Goal: Information Seeking & Learning: Learn about a topic

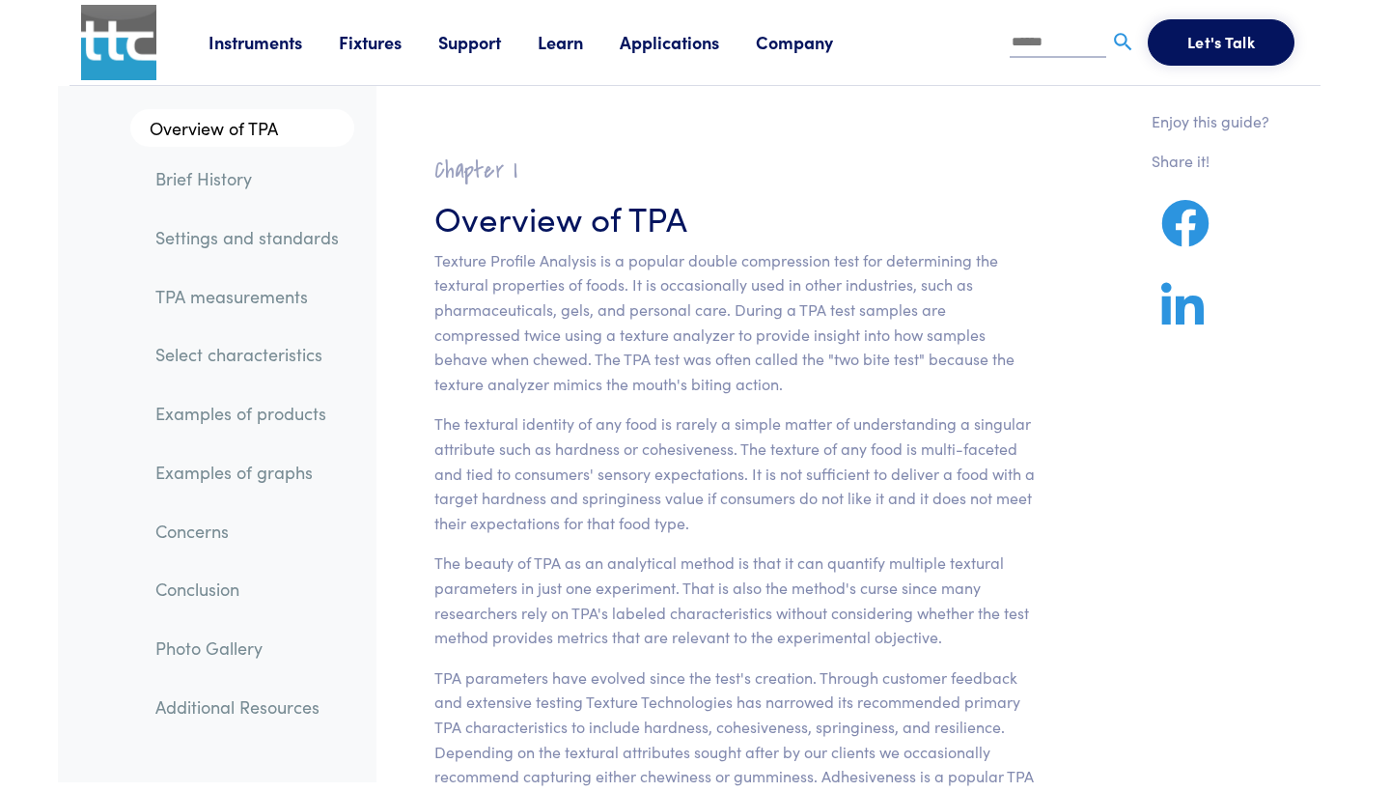
click at [257, 416] on link "Examples of products" at bounding box center [247, 413] width 214 height 44
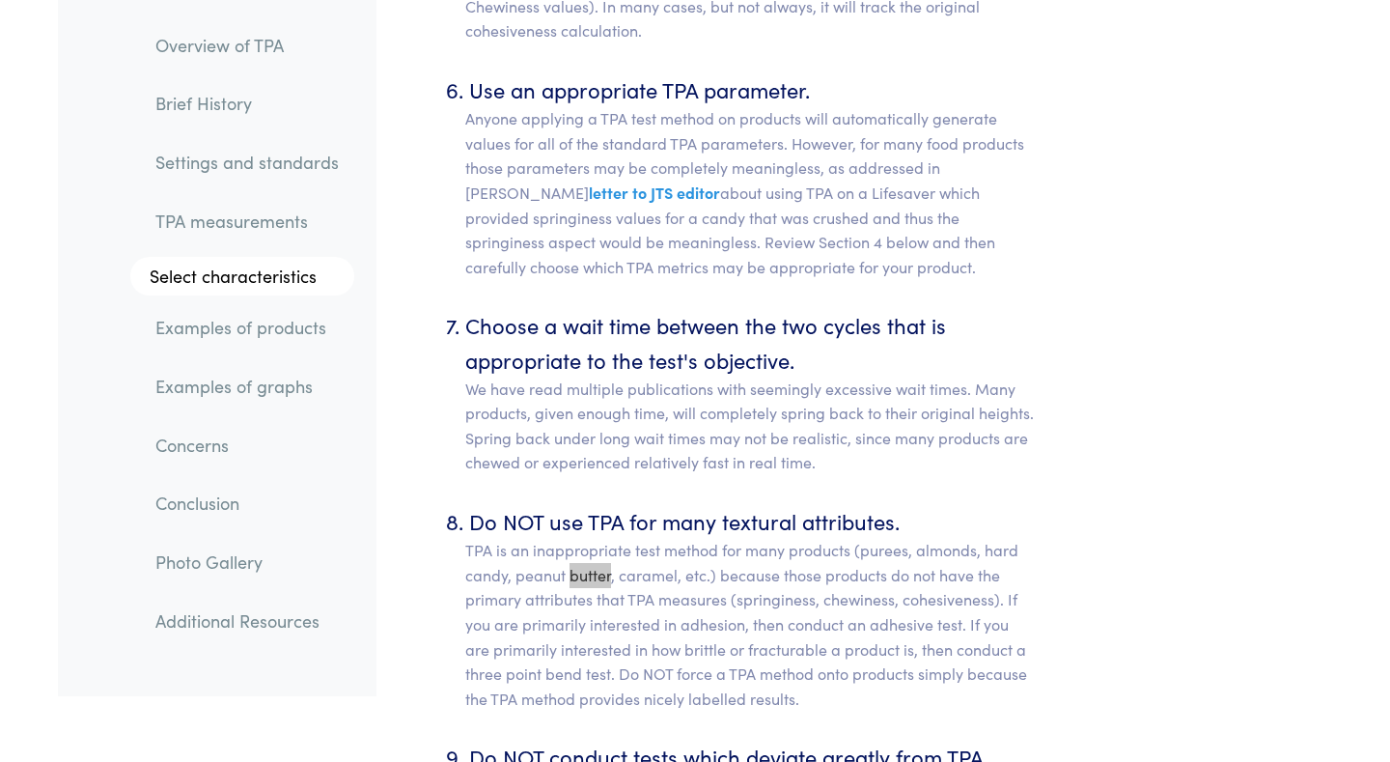
scroll to position [16222, 0]
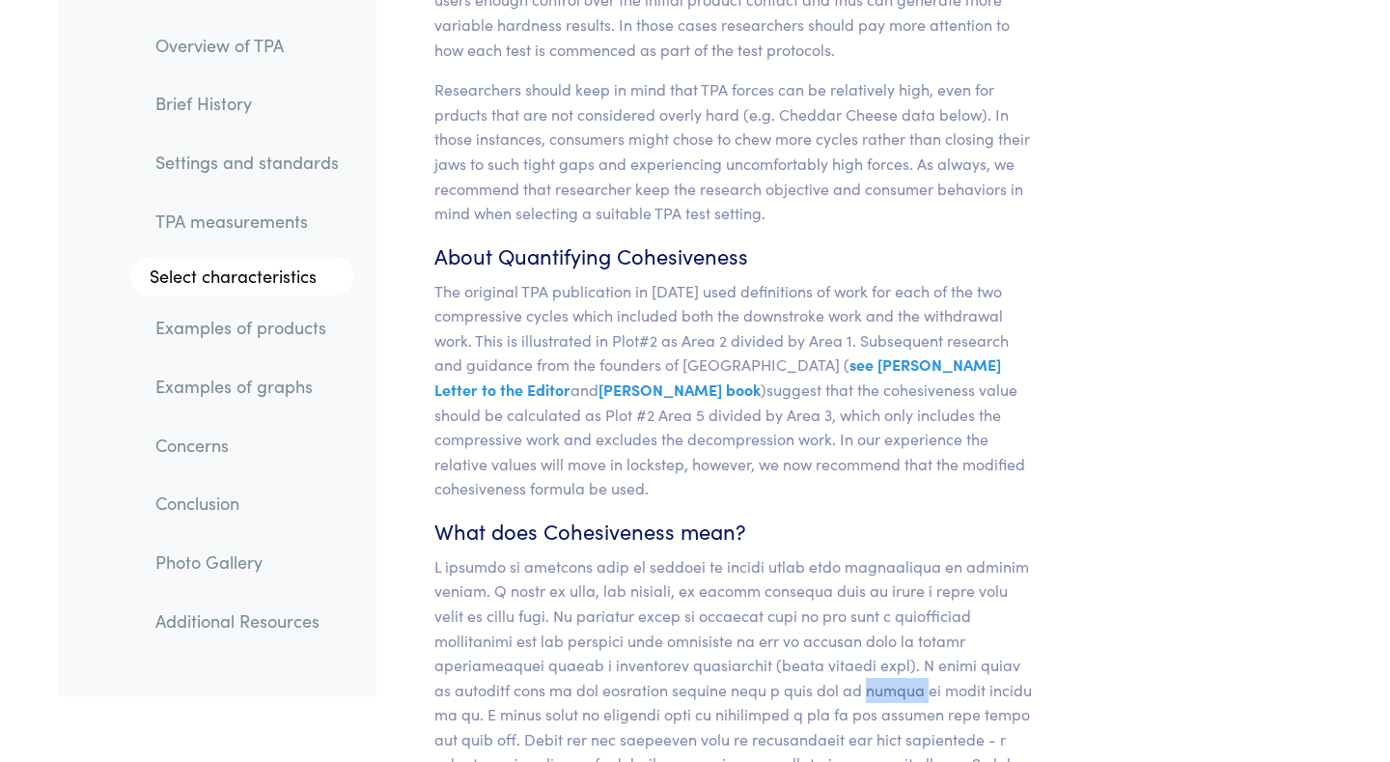
click at [259, 386] on link "Examples of graphs" at bounding box center [247, 386] width 214 height 44
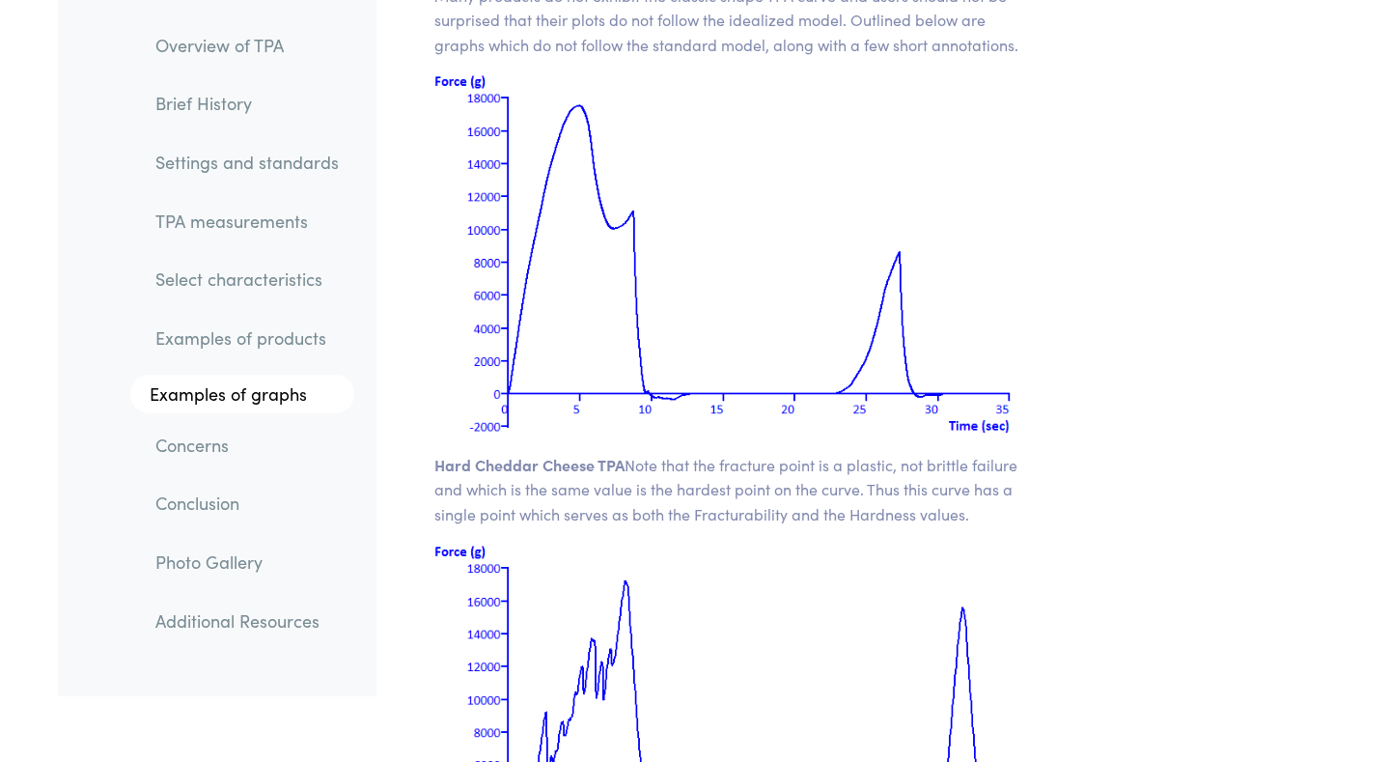
scroll to position [25734, 0]
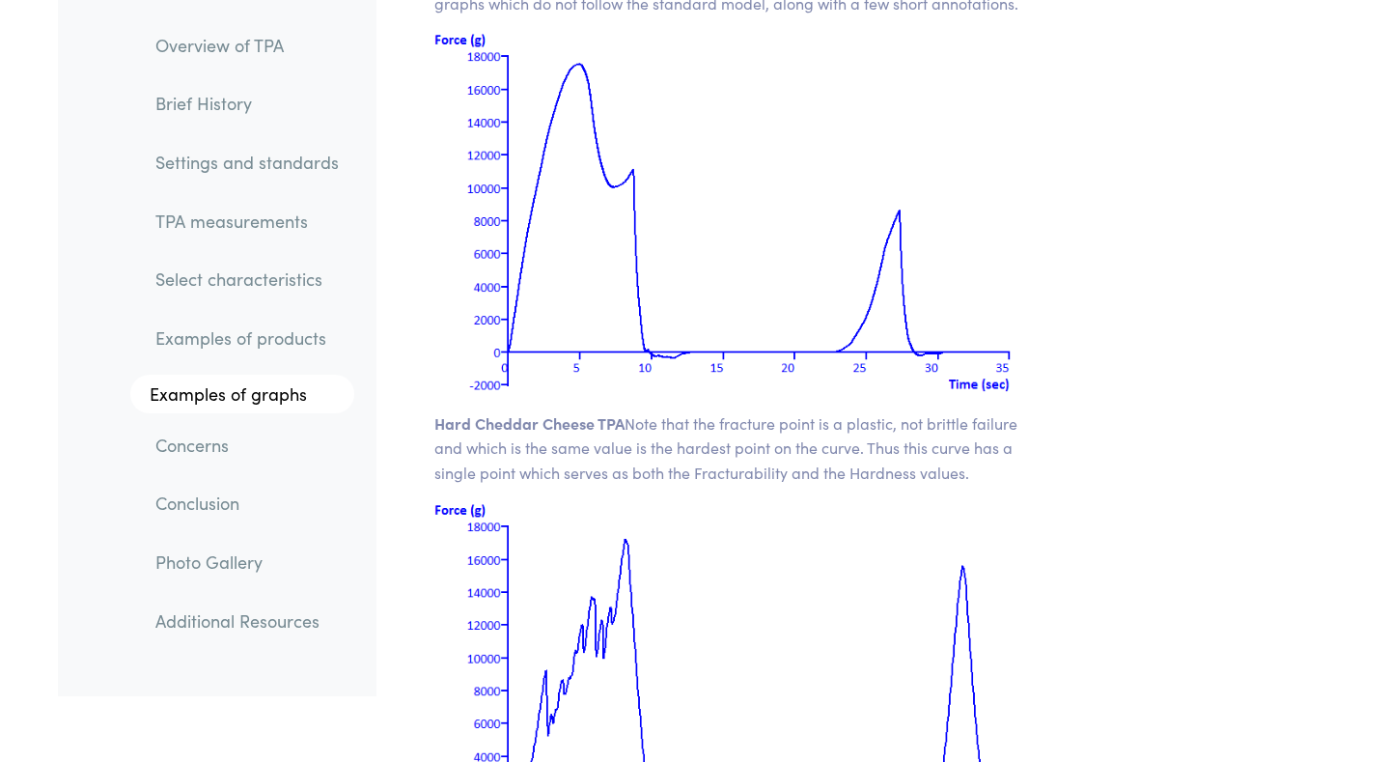
click at [293, 329] on link "Examples of products" at bounding box center [247, 339] width 214 height 44
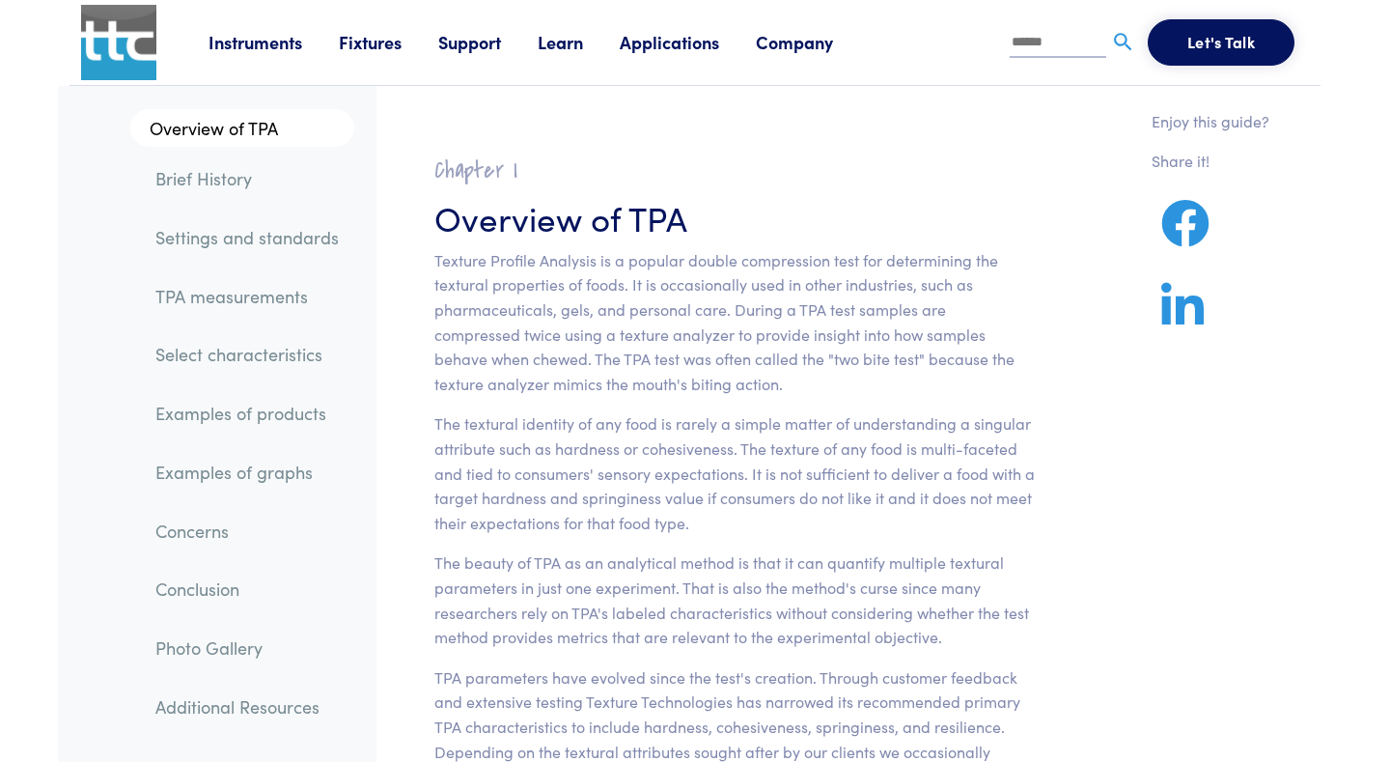
click at [1043, 41] on input "text" at bounding box center [1058, 43] width 97 height 29
type input "******"
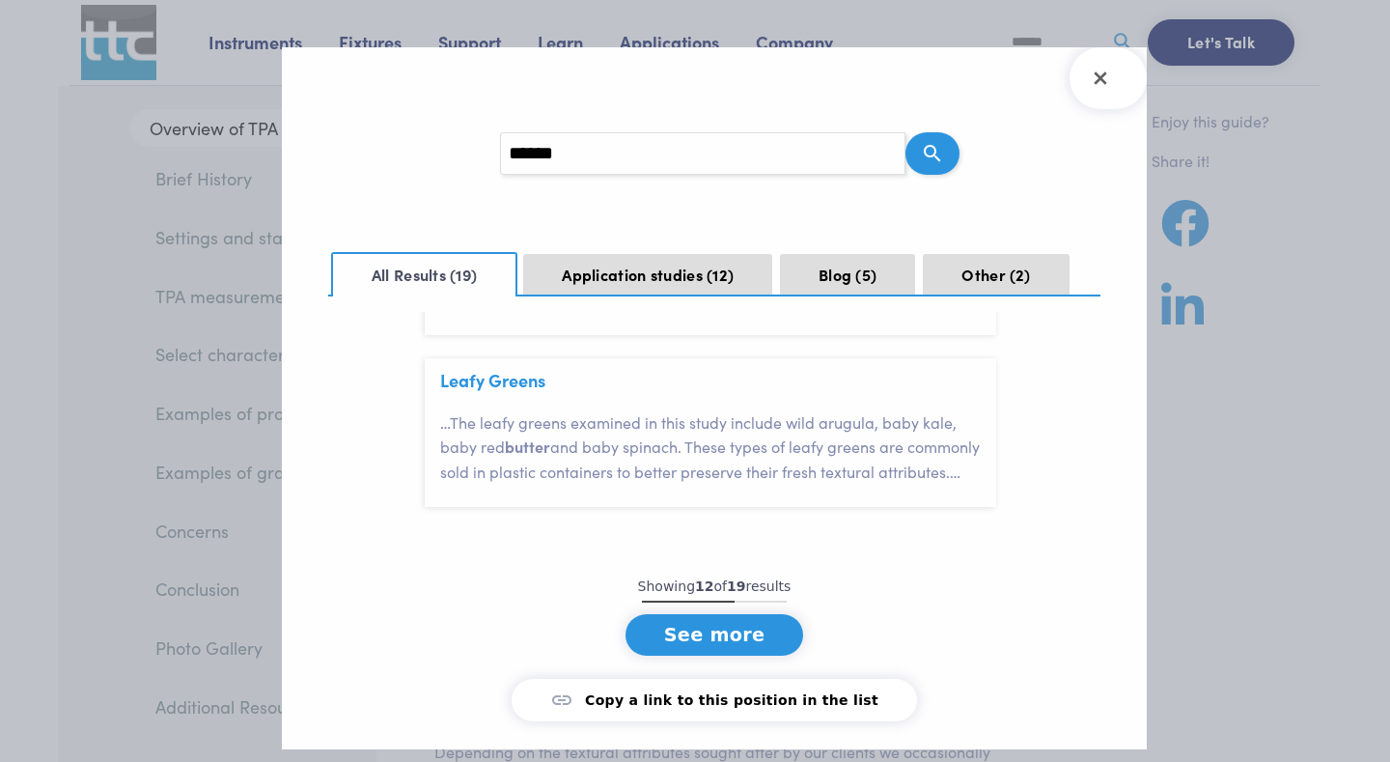
scroll to position [2121, 0]
click at [725, 633] on button "See more" at bounding box center [715, 636] width 179 height 42
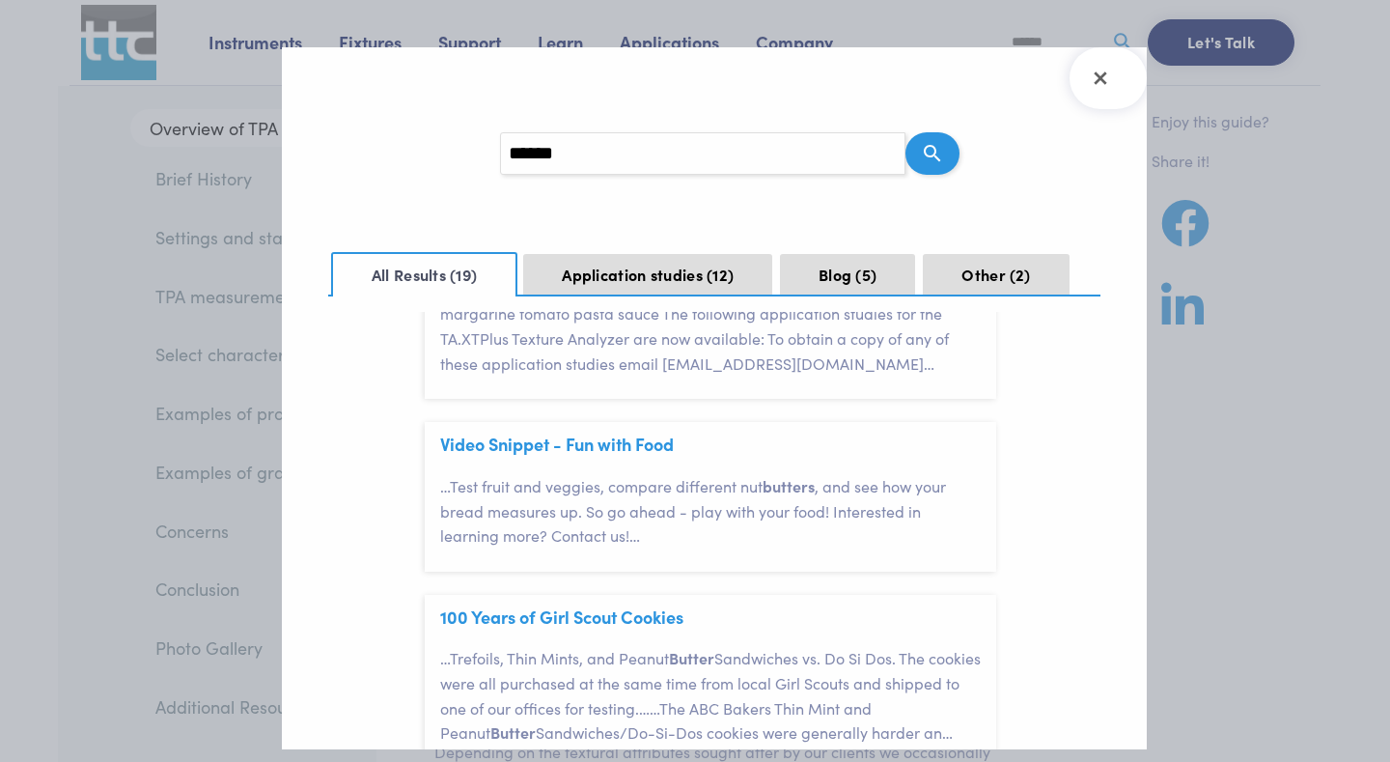
scroll to position [2659, 0]
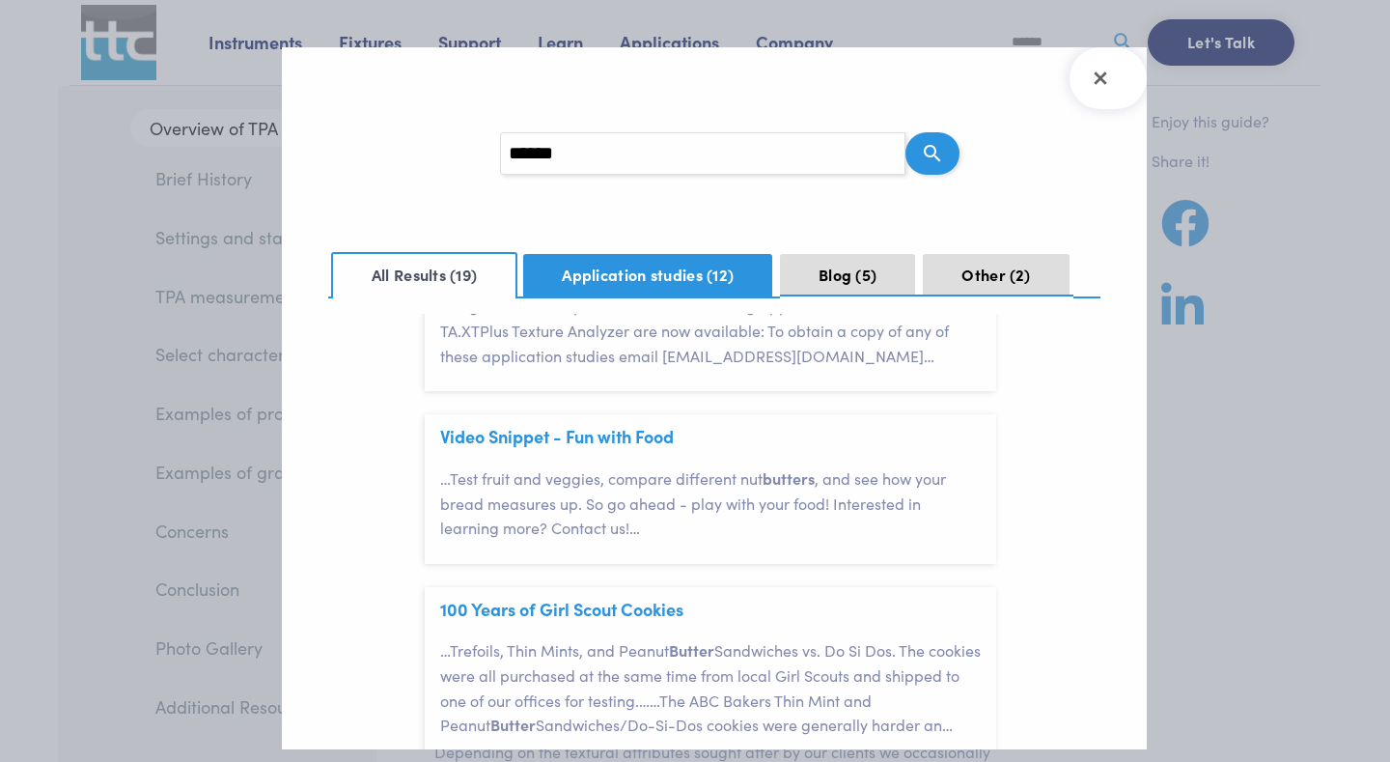
click at [732, 278] on span "12" at bounding box center [720, 274] width 27 height 21
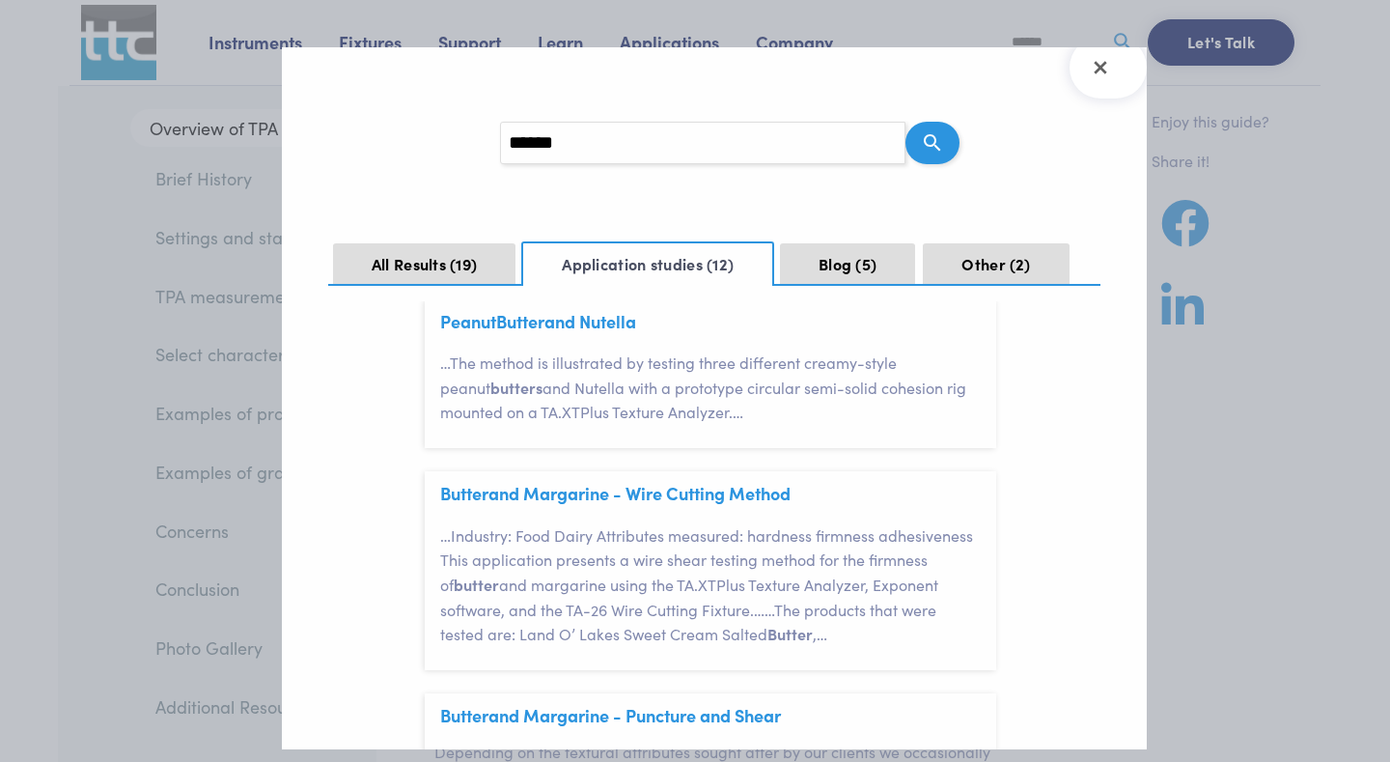
scroll to position [300, 0]
click at [716, 480] on link "Butter and Margarine - Wire Cutting Method" at bounding box center [615, 492] width 350 height 24
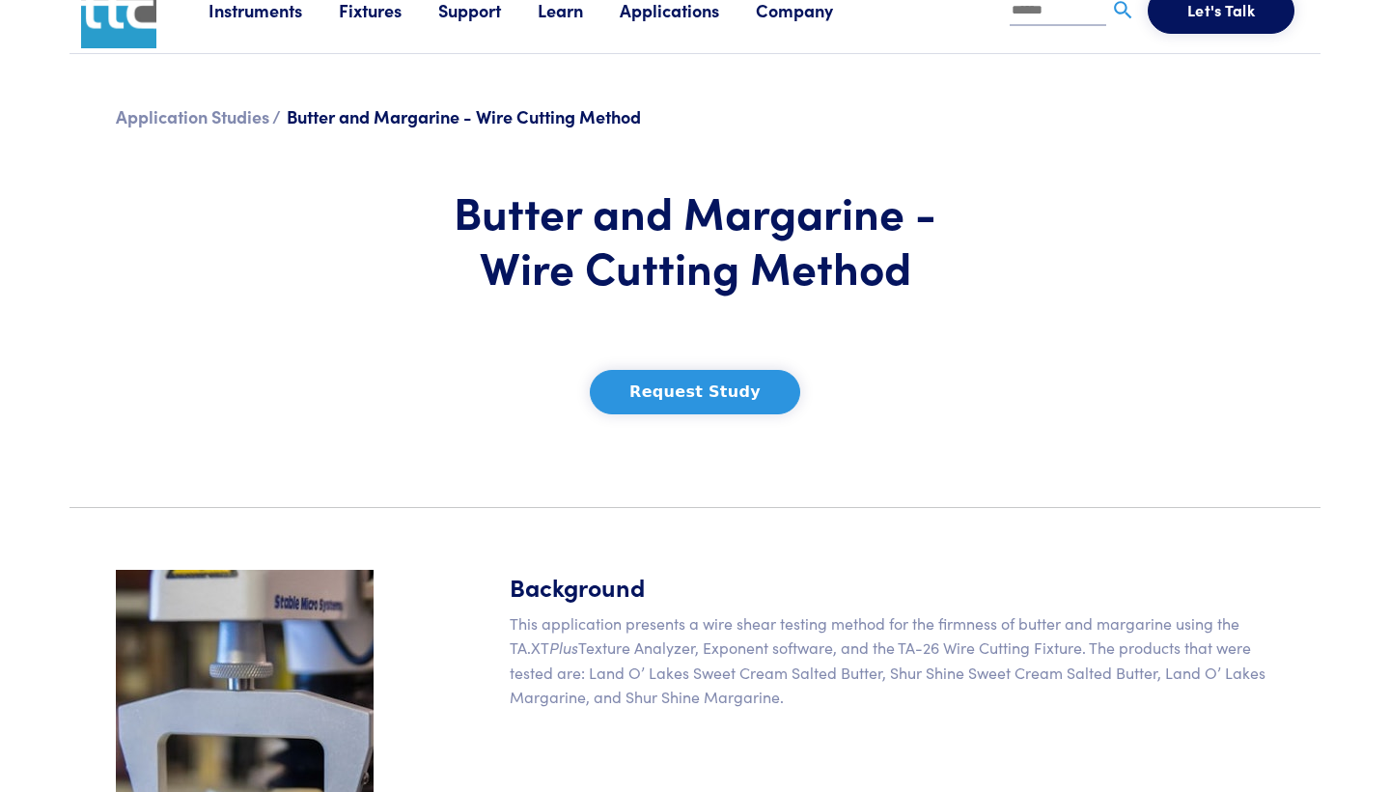
scroll to position [25, 0]
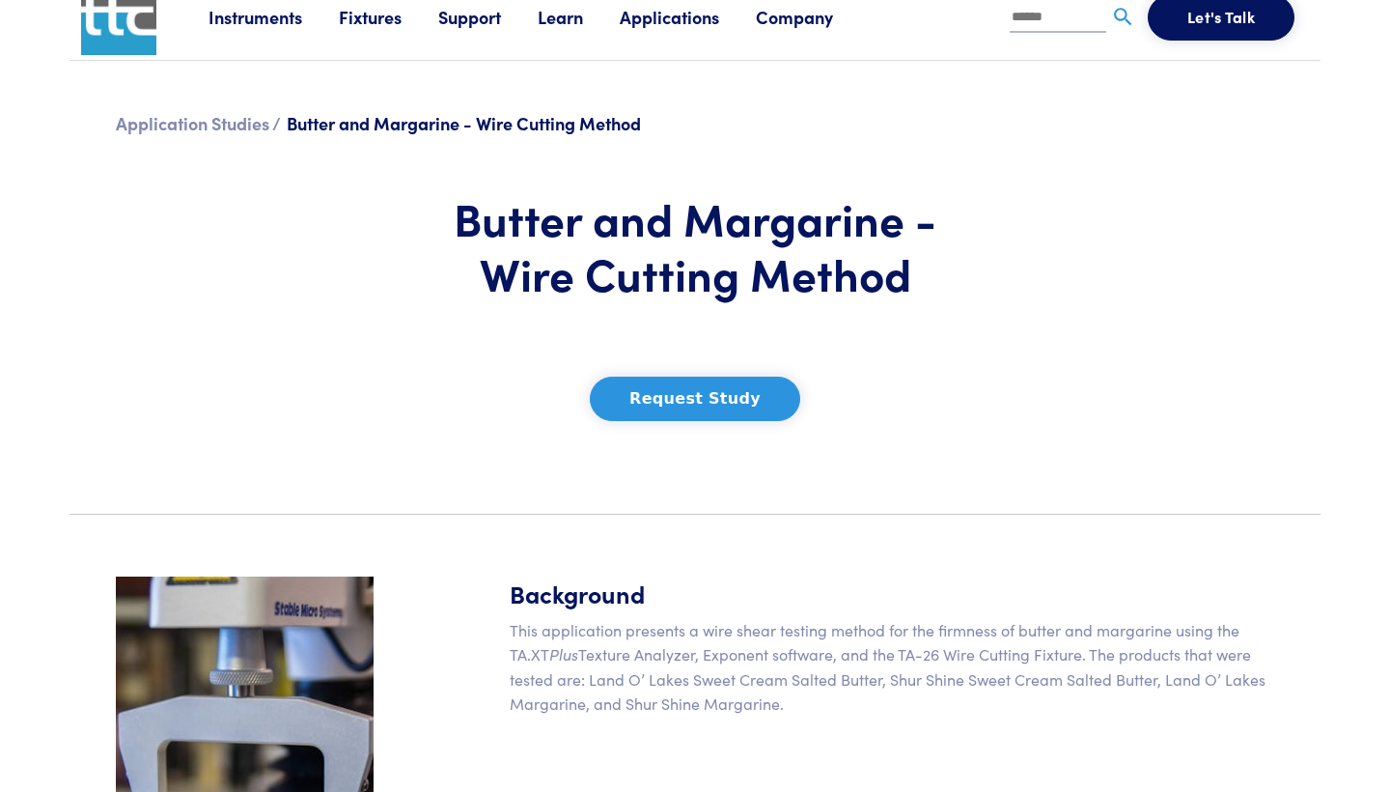
click at [1056, 18] on input "text" at bounding box center [1058, 18] width 97 height 29
type input "*********"
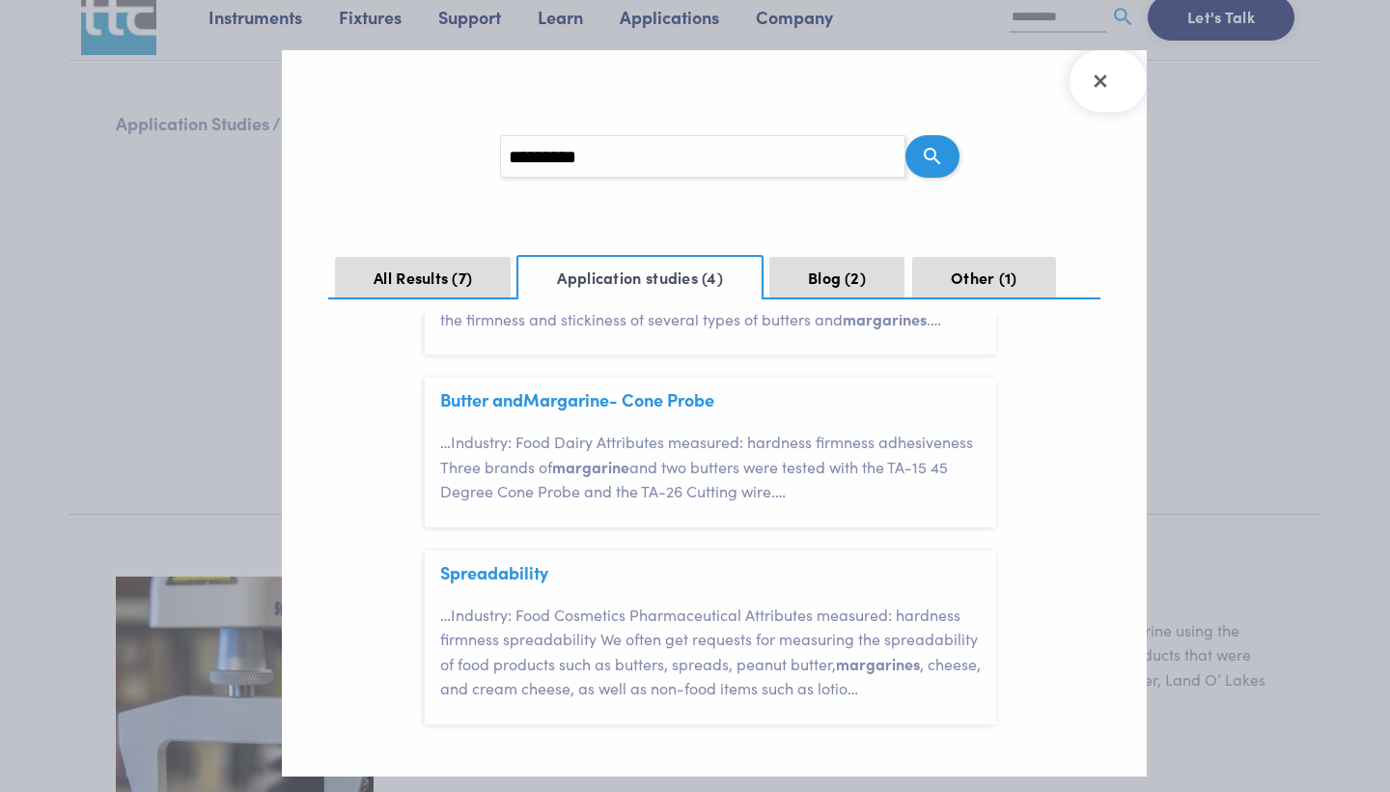
scroll to position [455, 0]
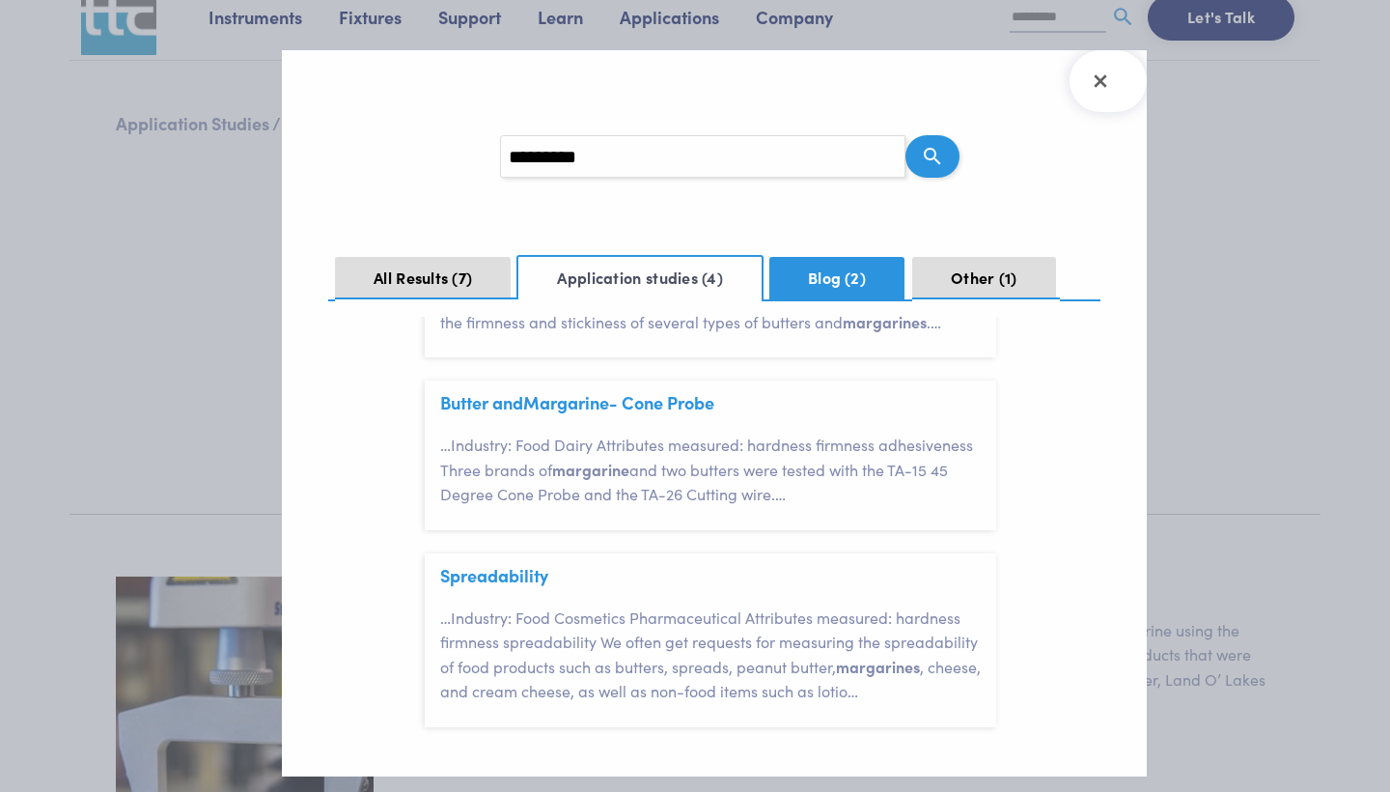
click at [878, 266] on button "Blog 2" at bounding box center [837, 278] width 135 height 42
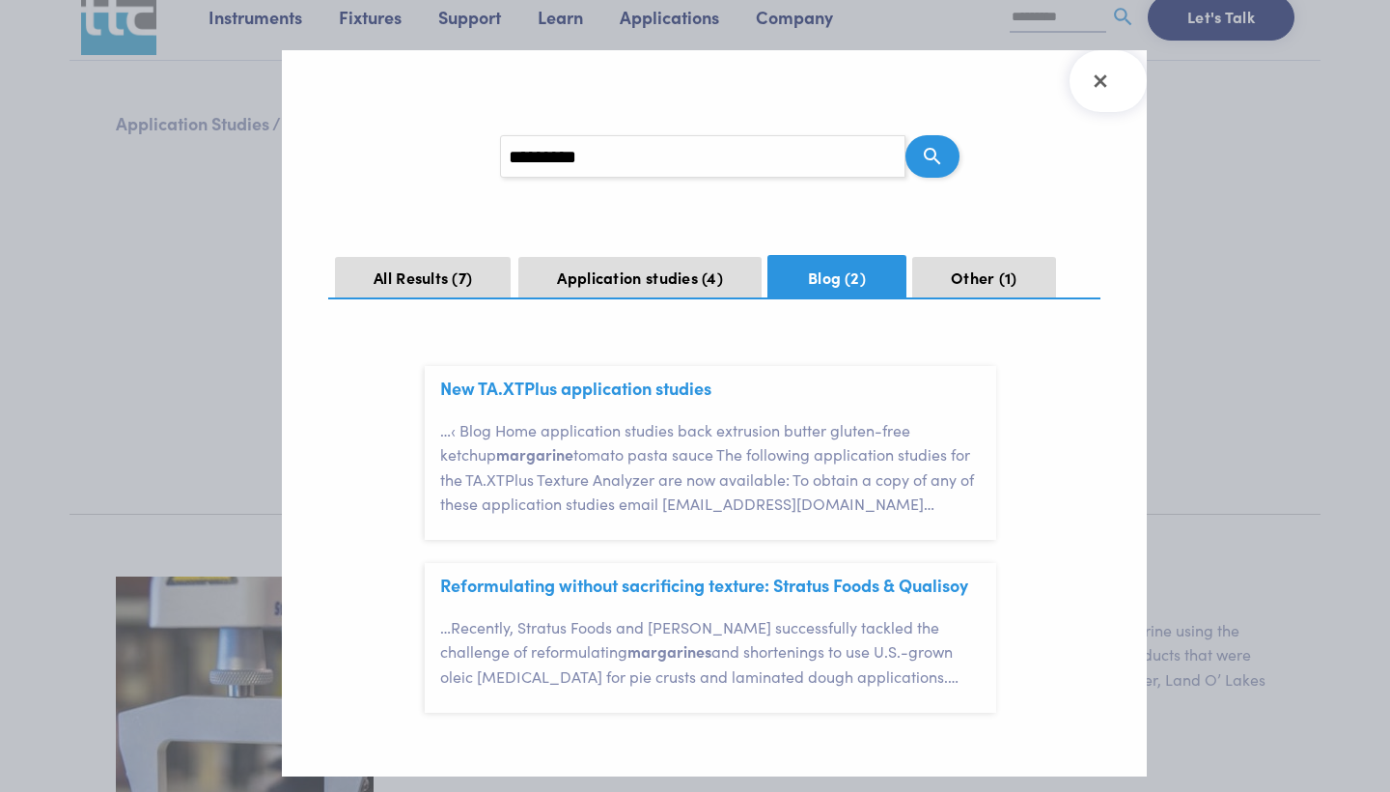
scroll to position [18, 0]
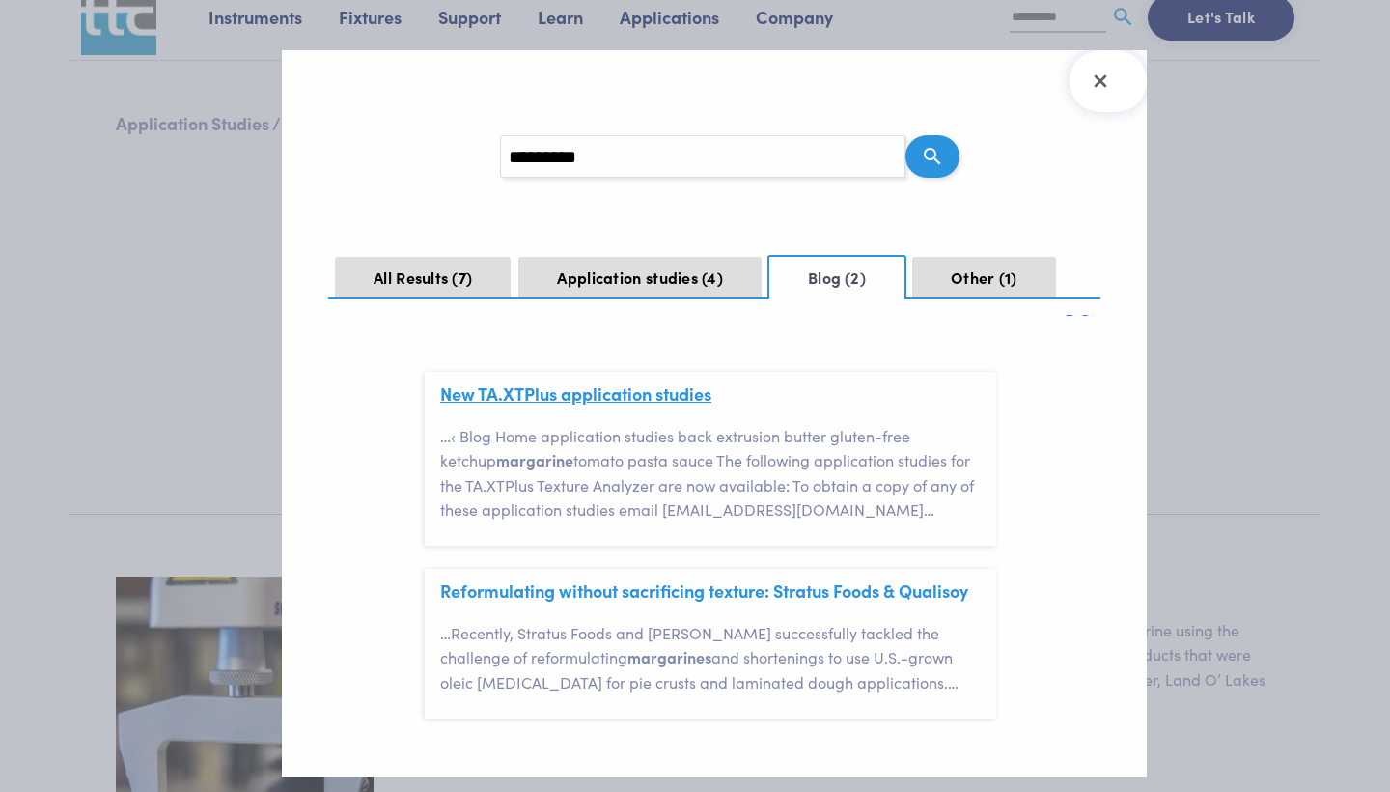
click at [678, 389] on link "New TA.XTPlus application studies" at bounding box center [575, 393] width 271 height 24
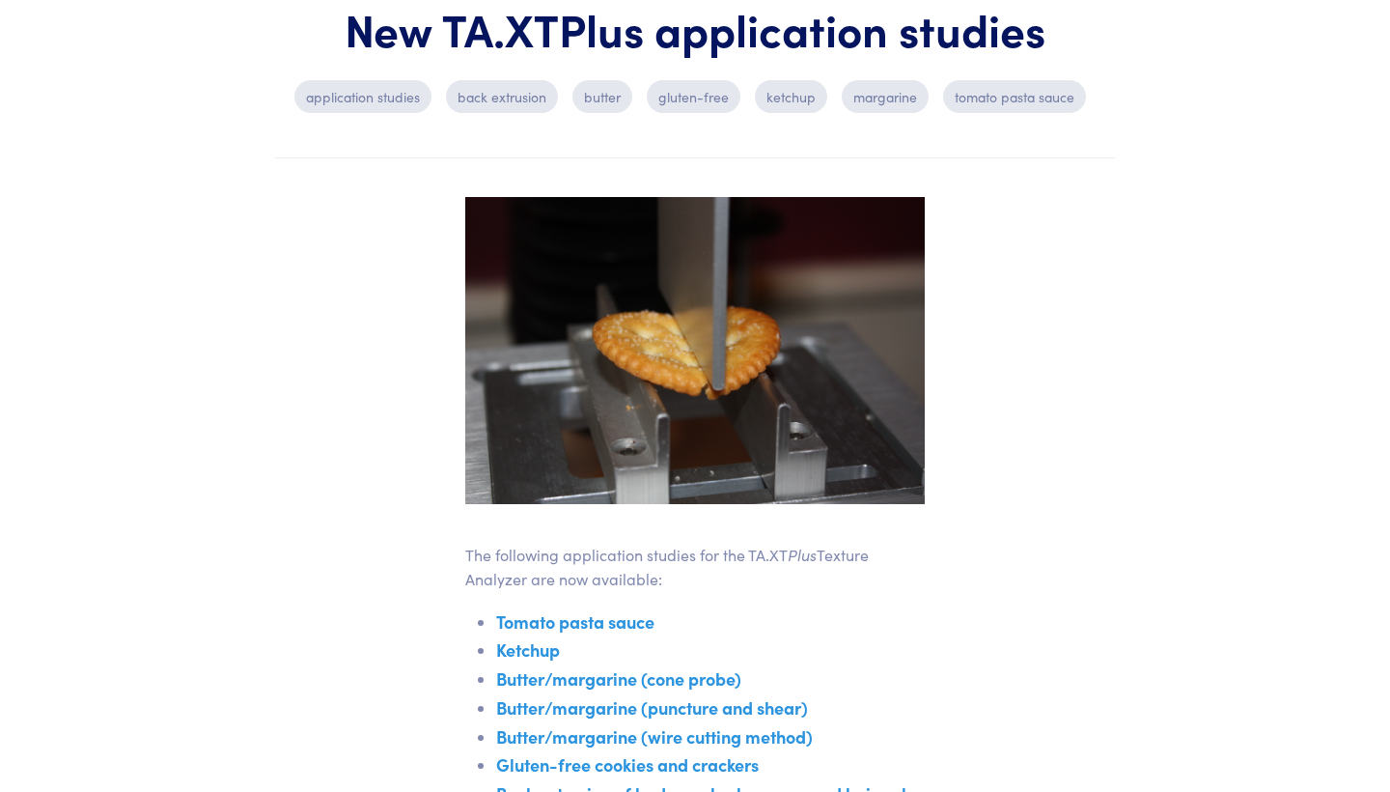
scroll to position [176, 0]
